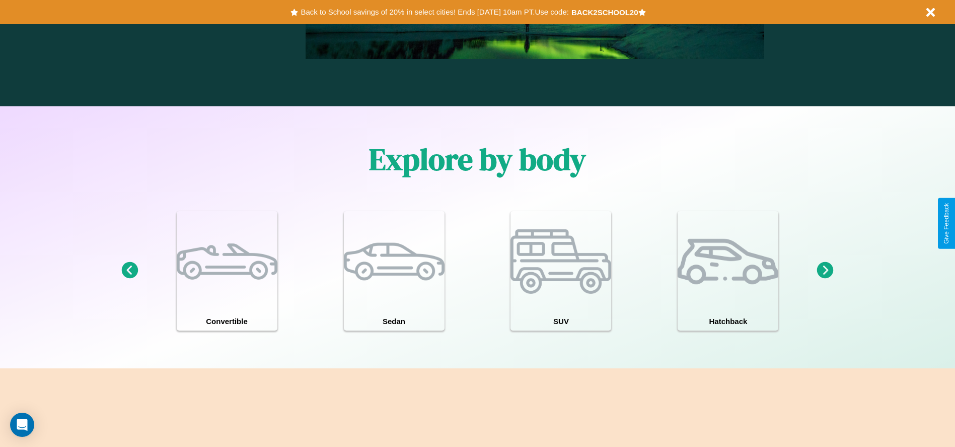
scroll to position [879, 0]
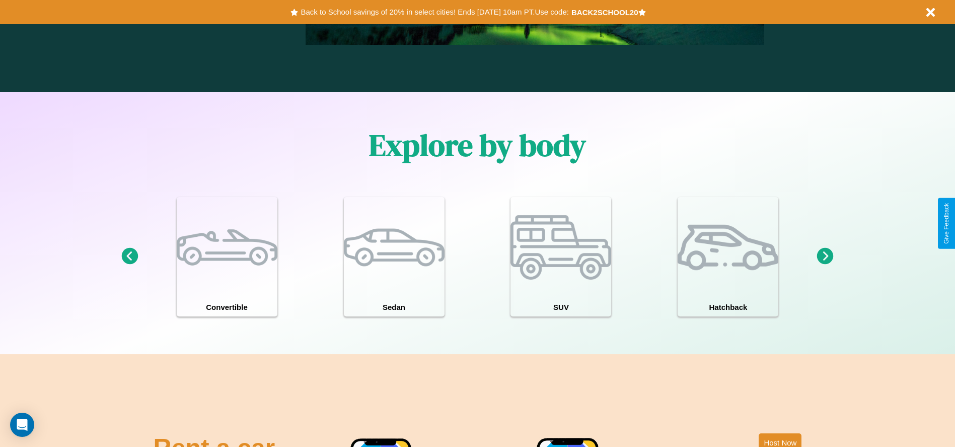
click at [825, 256] on icon at bounding box center [825, 256] width 17 height 17
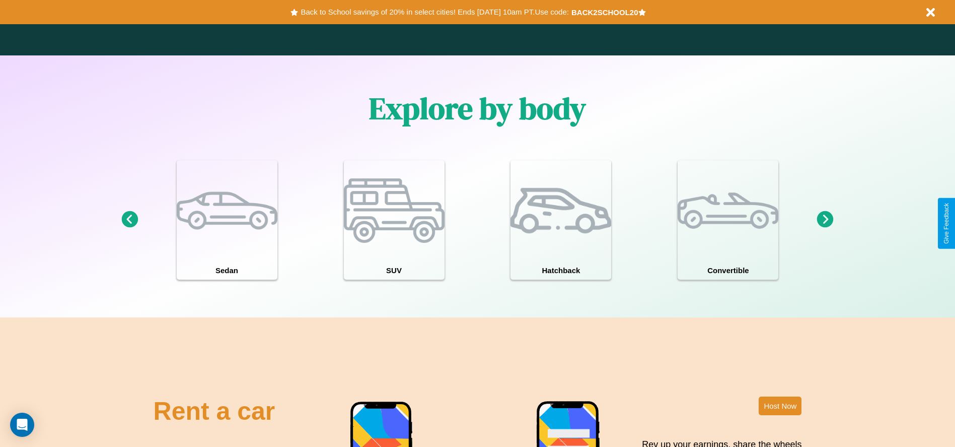
scroll to position [1445, 0]
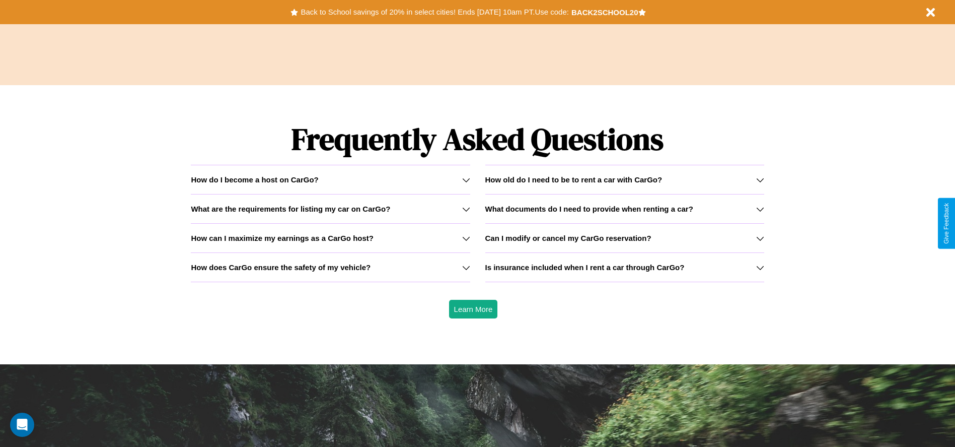
click at [624, 267] on h3 "Is insurance included when I rent a car through CarGo?" at bounding box center [584, 267] width 199 height 9
click at [624, 179] on h3 "How old do I need to be to rent a car with CarGo?" at bounding box center [573, 179] width 177 height 9
click at [760, 179] on icon at bounding box center [760, 180] width 8 height 8
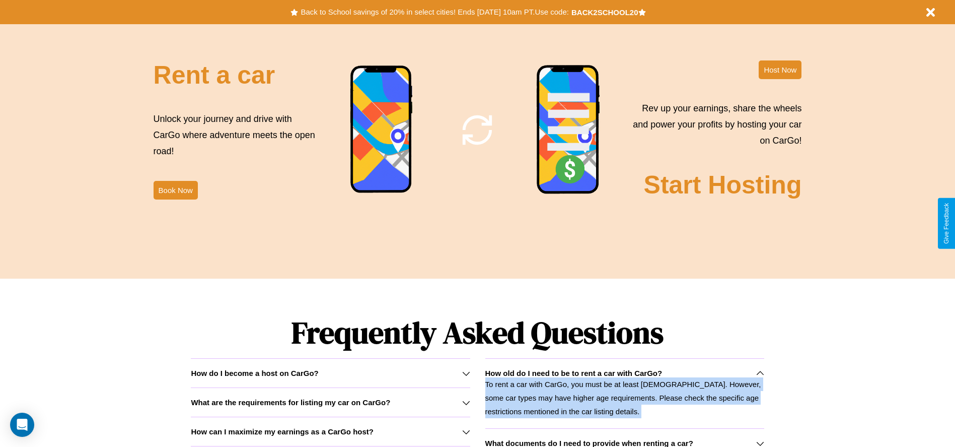
scroll to position [1098, 0]
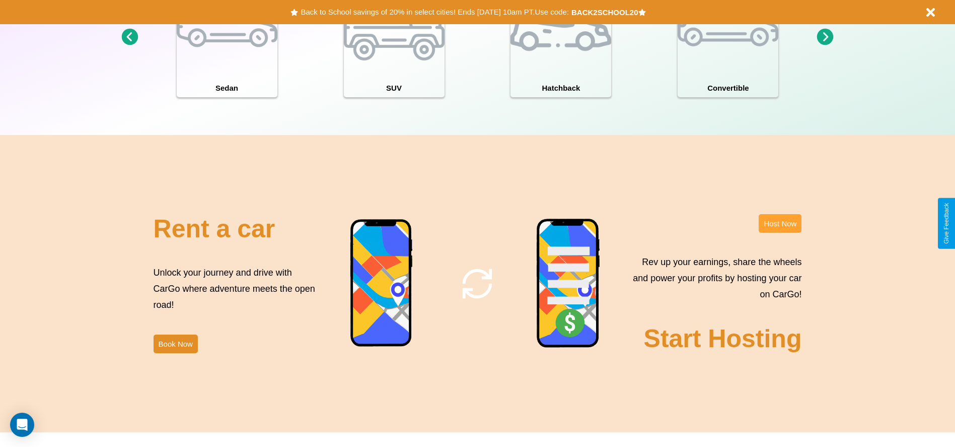
click at [780, 223] on button "Host Now" at bounding box center [780, 223] width 43 height 19
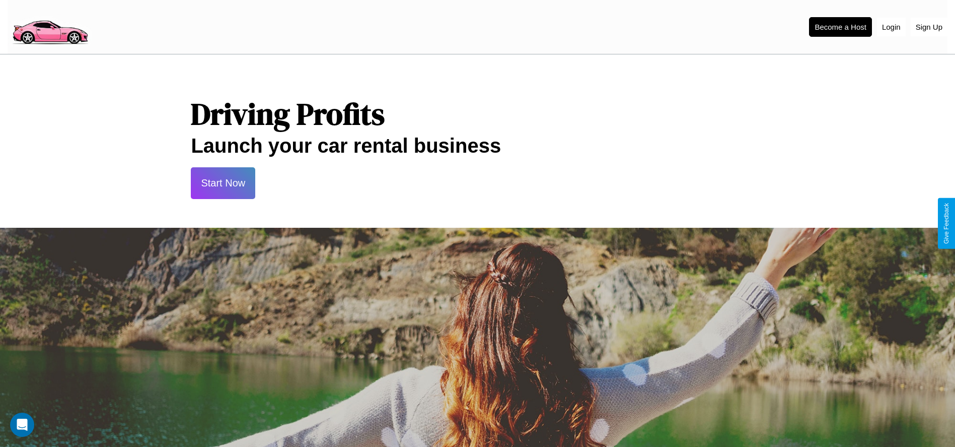
click at [223, 183] on button "Start Now" at bounding box center [223, 183] width 64 height 32
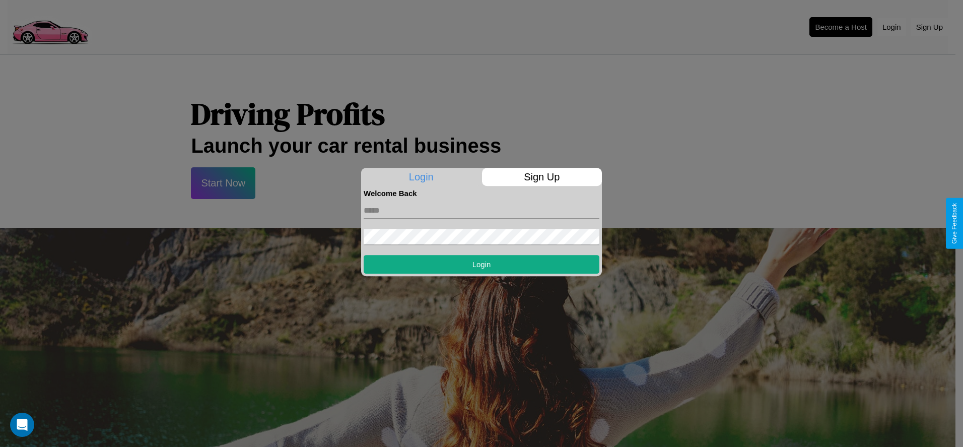
click at [541, 177] on p "Sign Up" at bounding box center [542, 177] width 120 height 18
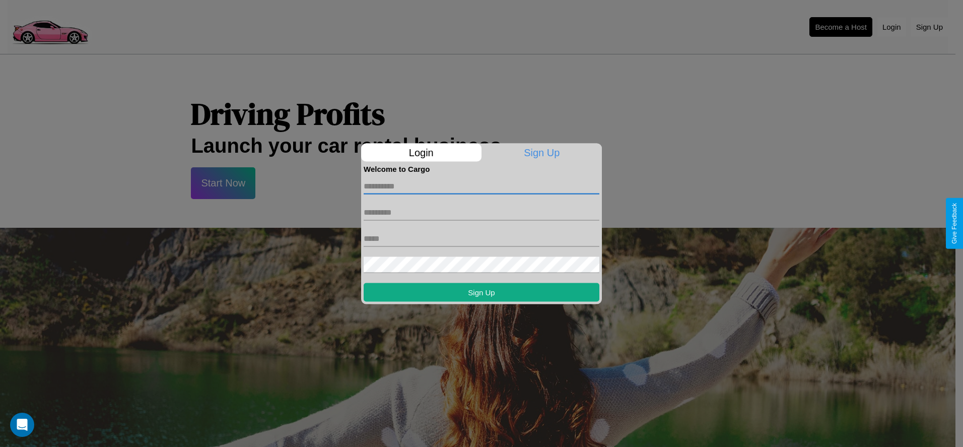
click at [481, 186] on input "text" at bounding box center [482, 186] width 236 height 16
type input "*****"
click at [481, 212] on input "text" at bounding box center [482, 212] width 236 height 16
type input "******"
click at [481, 238] on input "text" at bounding box center [482, 238] width 236 height 16
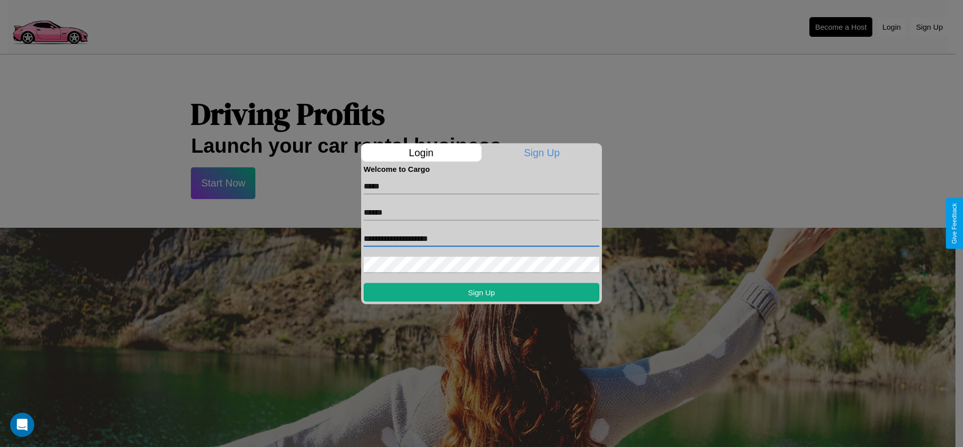
type input "**********"
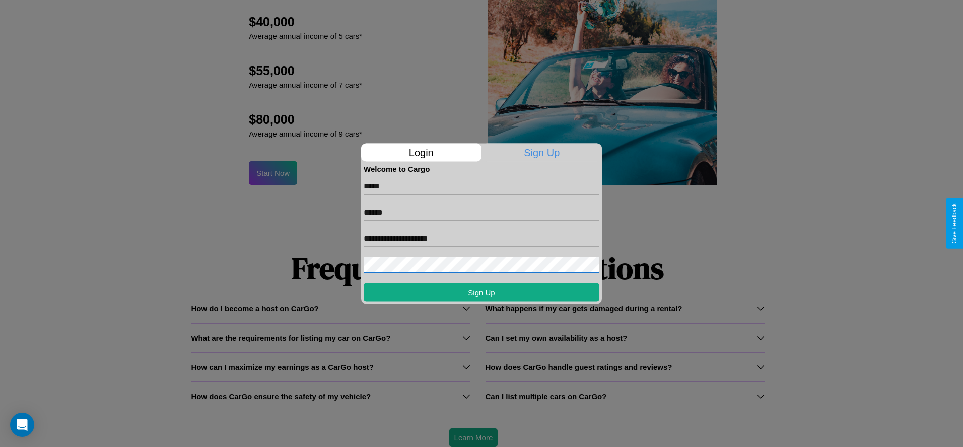
click at [473, 437] on div at bounding box center [481, 223] width 963 height 447
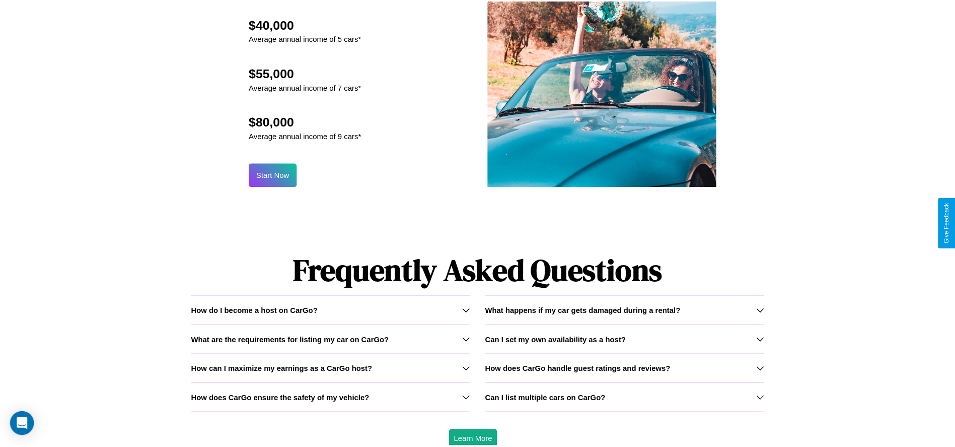
scroll to position [0, 0]
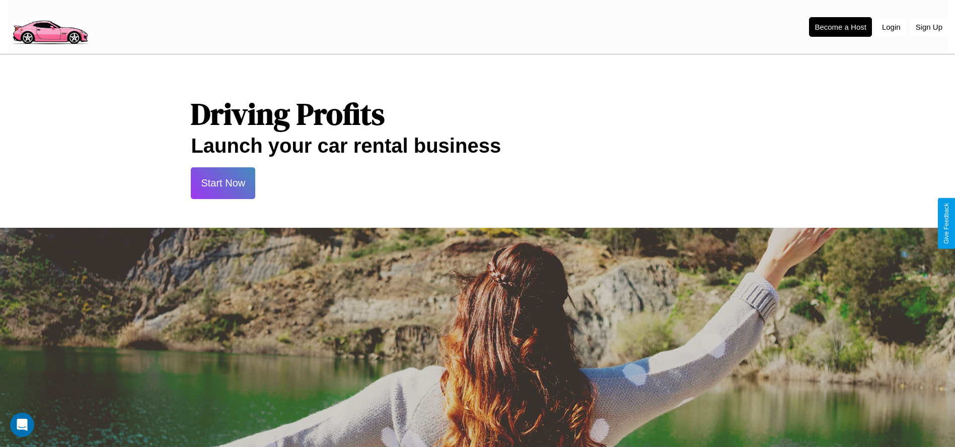
click at [223, 183] on button "Start Now" at bounding box center [223, 183] width 64 height 32
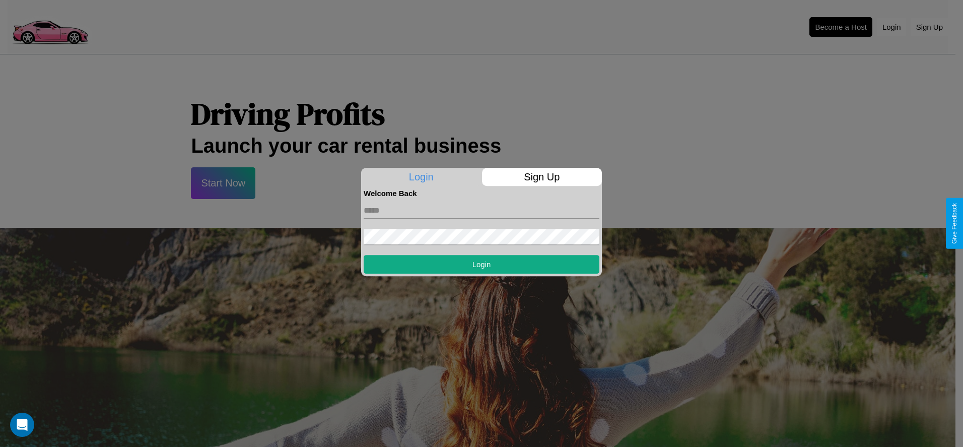
click at [841, 27] on div at bounding box center [481, 223] width 963 height 447
